Goal: Information Seeking & Learning: Find specific fact

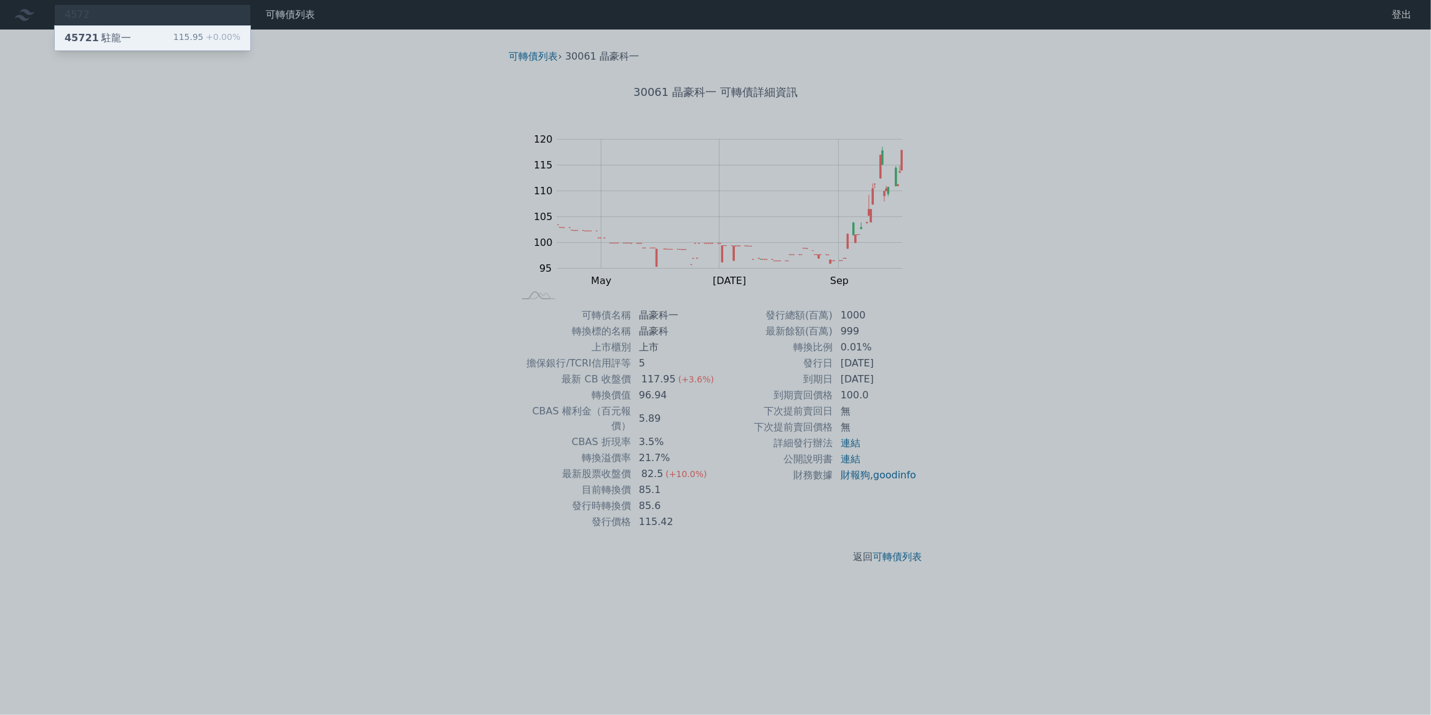
type input "4572"
click at [135, 31] on div "45721 駐龍一 115.95 +0.00%" at bounding box center [153, 38] width 196 height 25
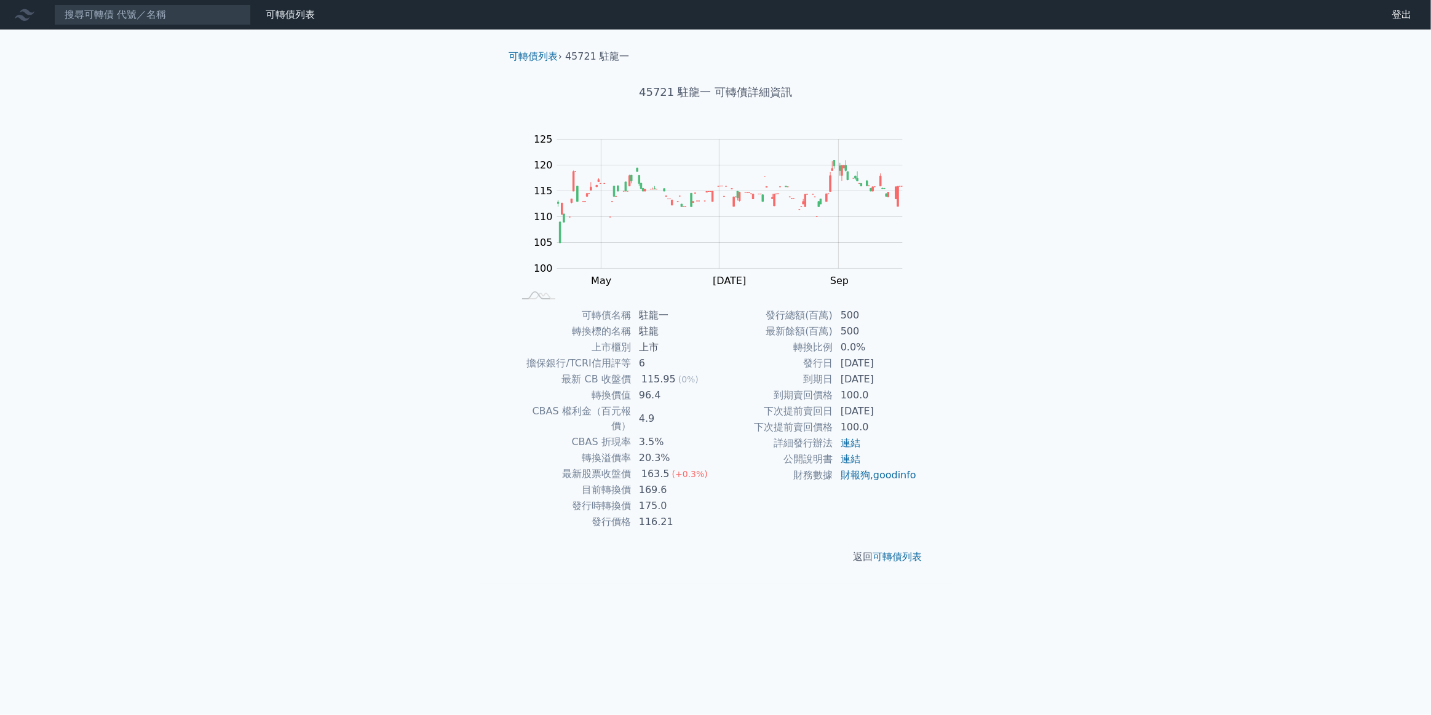
click at [1074, 424] on div "可轉債列表 財務數據 可轉債列表 財務數據 登出 登出 可轉債列表 › 45721 駐龍一 45721 駐龍一 可轉債詳細資訊 Zoom Out 100 90…" at bounding box center [715, 357] width 1431 height 715
click at [179, 12] on input at bounding box center [152, 14] width 197 height 21
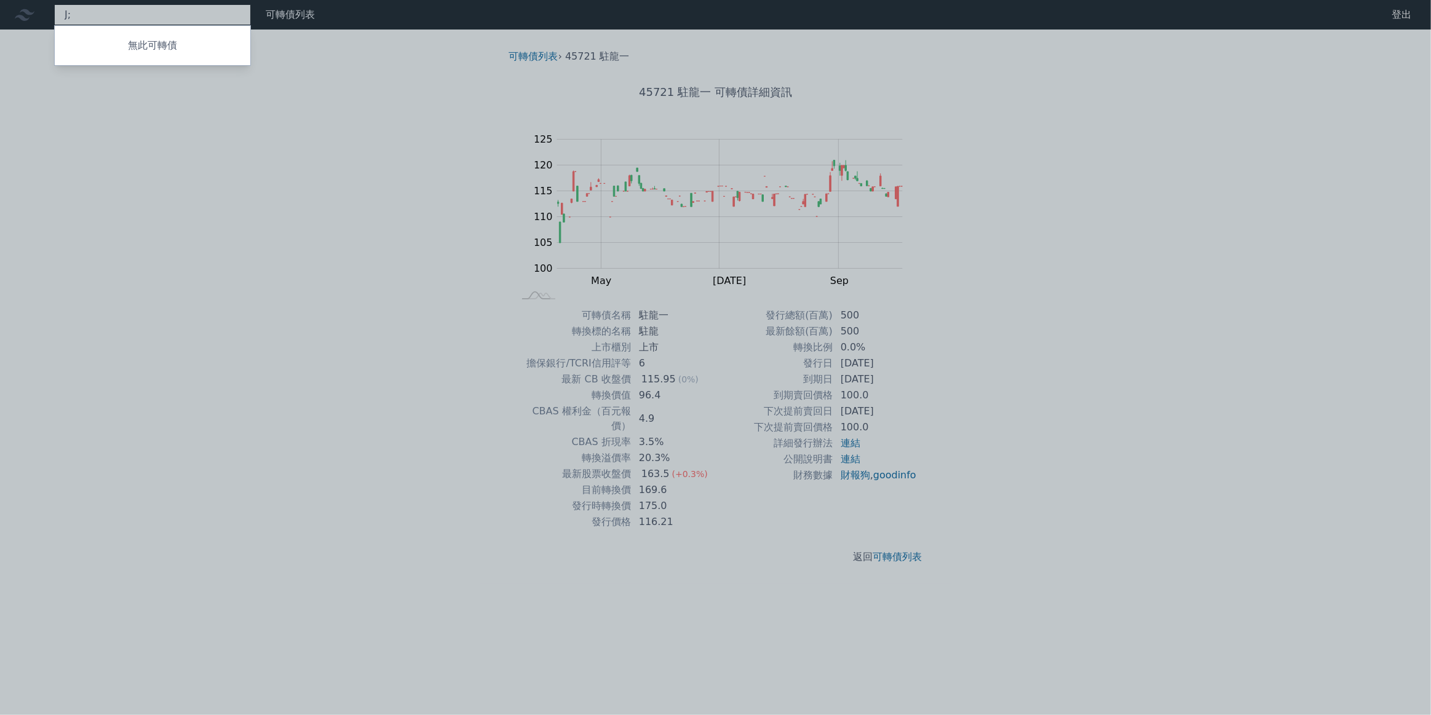
type input "J"
type input "旺"
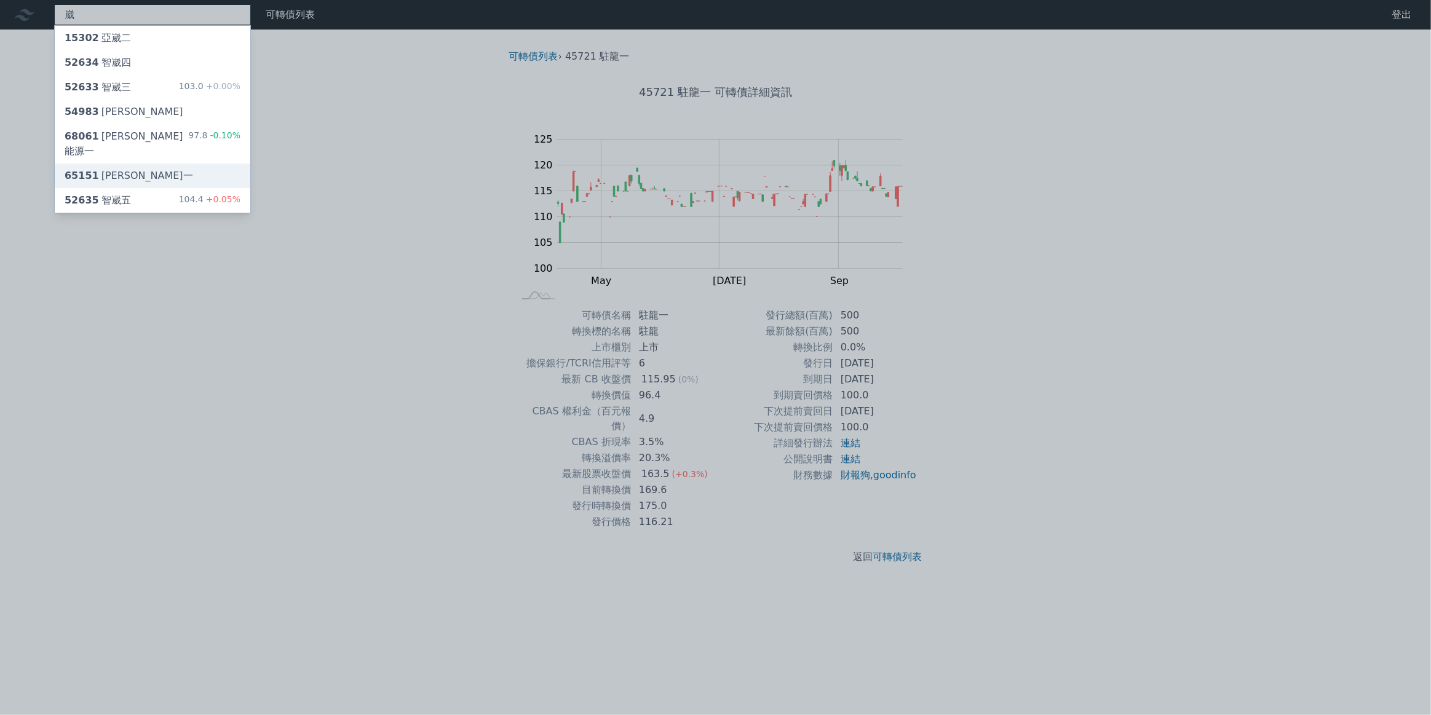
type input "崴"
click at [149, 165] on div "崴 15302 亞崴二 52634 智崴四 52633 智崴三 103.0 +0.00% 54983 [GEOGRAPHIC_DATA] 68061 森崴能源…" at bounding box center [715, 357] width 1431 height 715
click at [152, 164] on div "65151 穎崴一" at bounding box center [153, 176] width 196 height 25
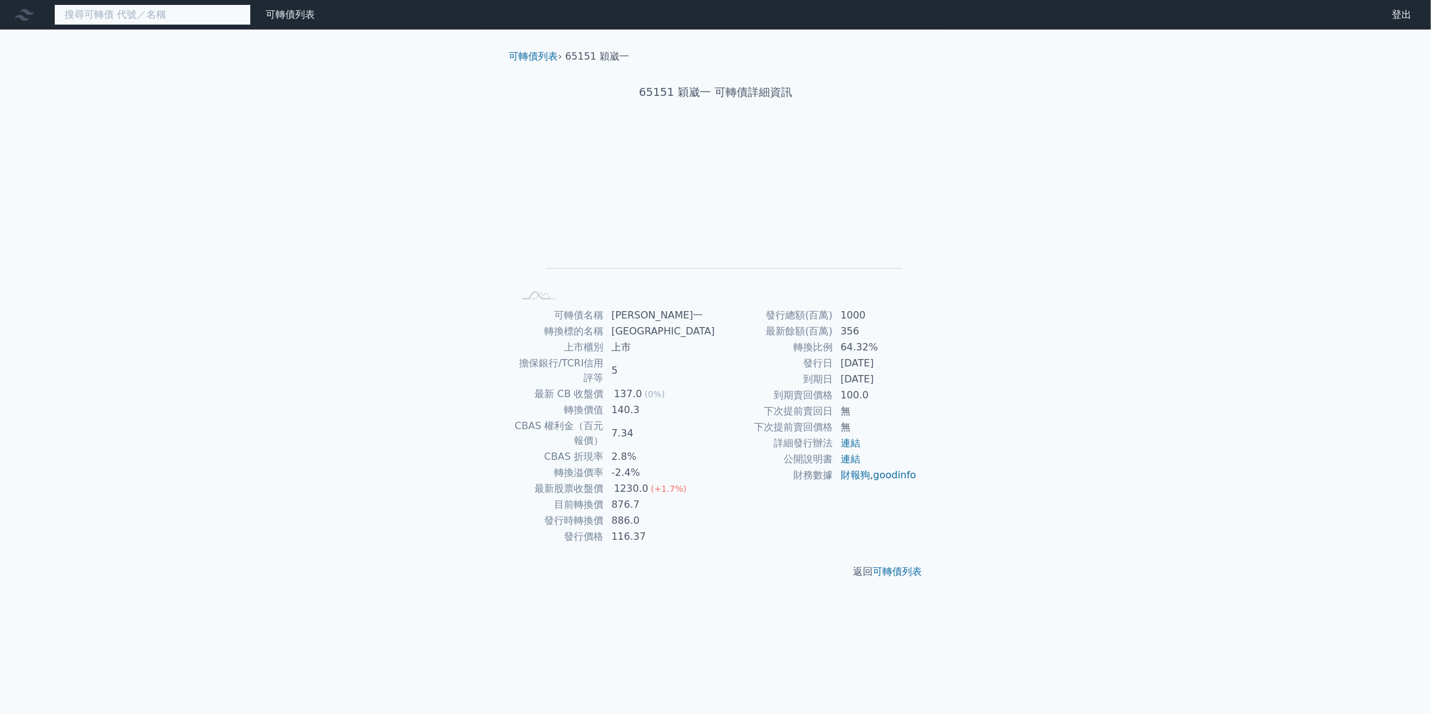
click at [136, 20] on input at bounding box center [152, 14] width 197 height 21
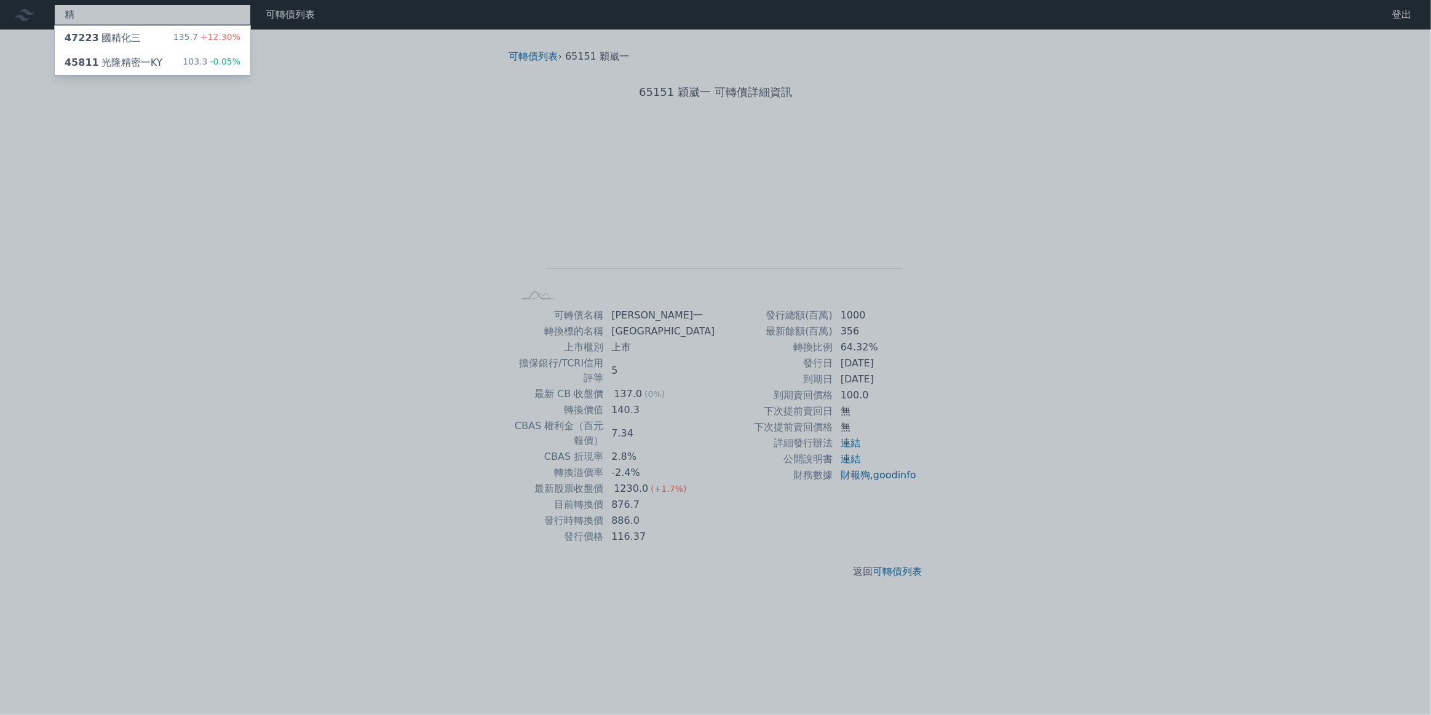
type input "精"
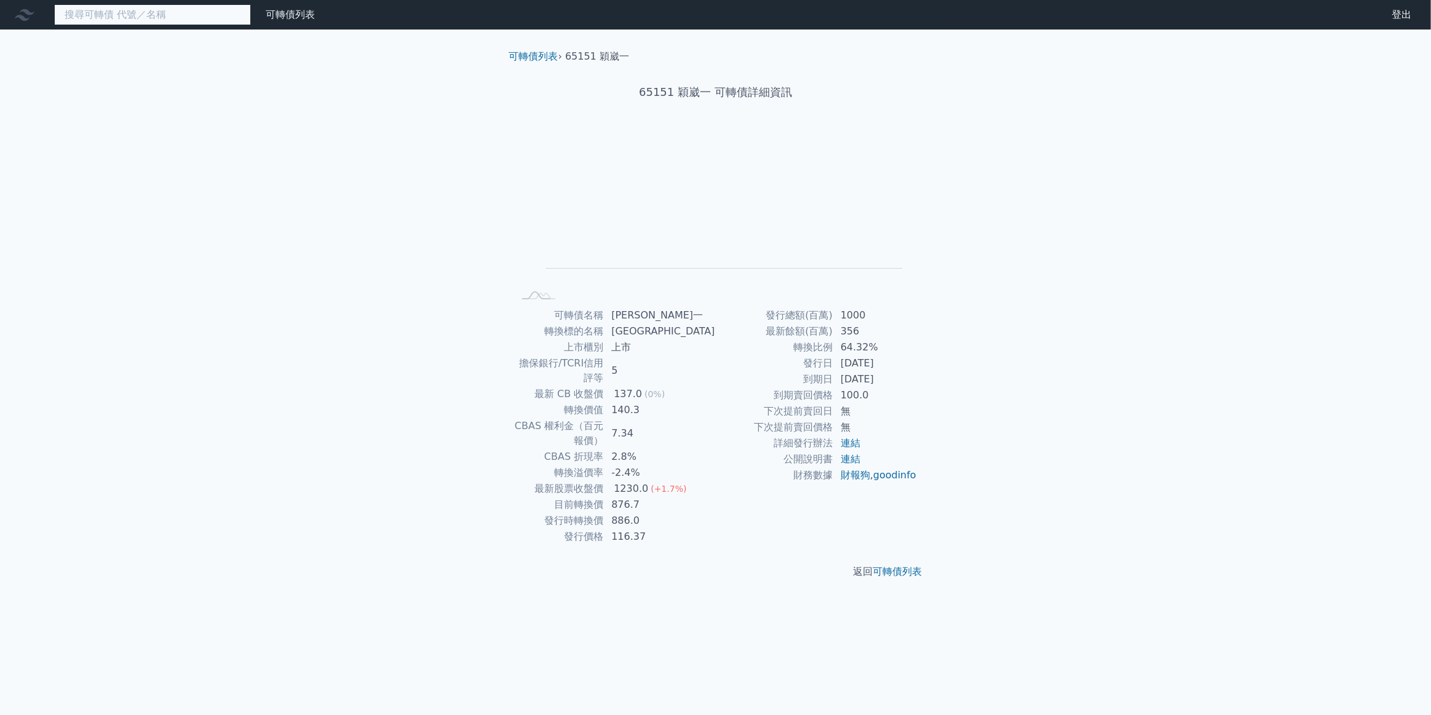
click at [113, 15] on input at bounding box center [152, 14] width 197 height 21
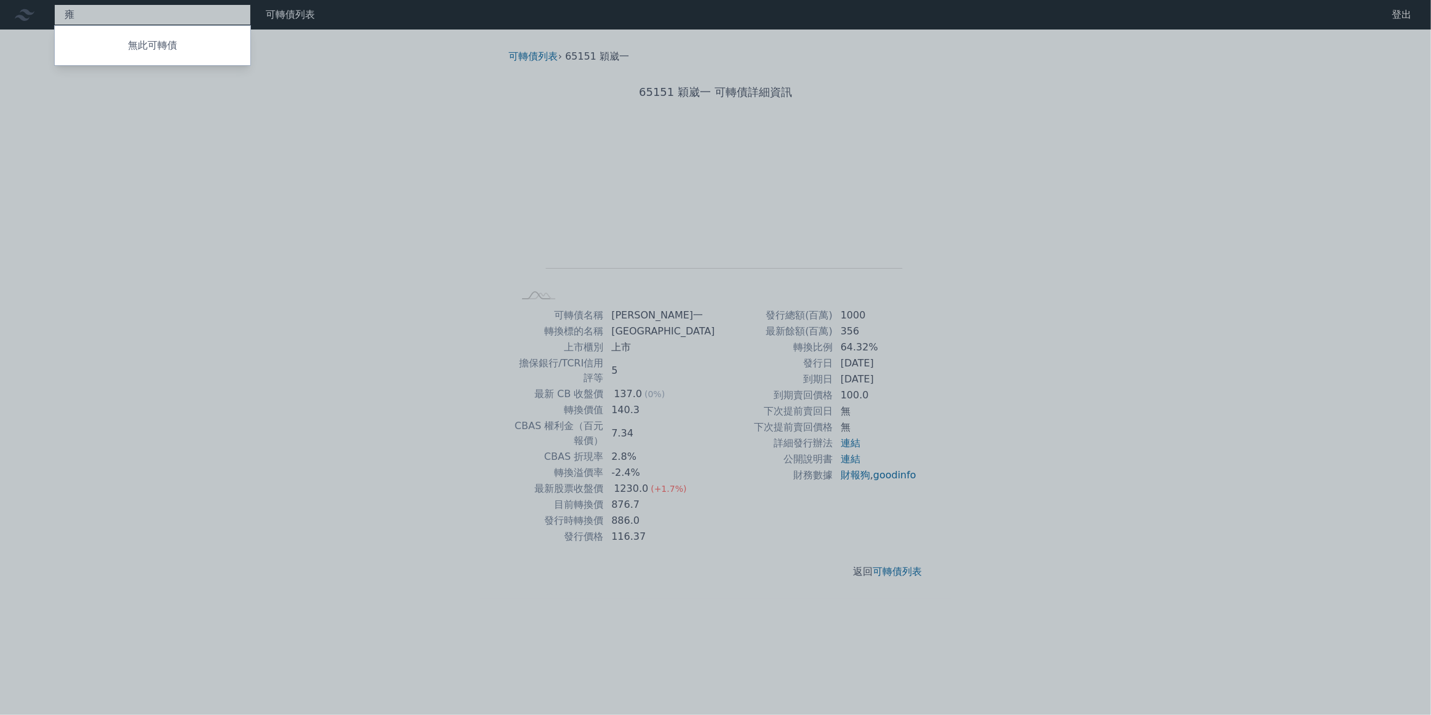
type input "雍"
type input "[PERSON_NAME]"
type input "2360"
